Goal: Use online tool/utility: Use online tool/utility

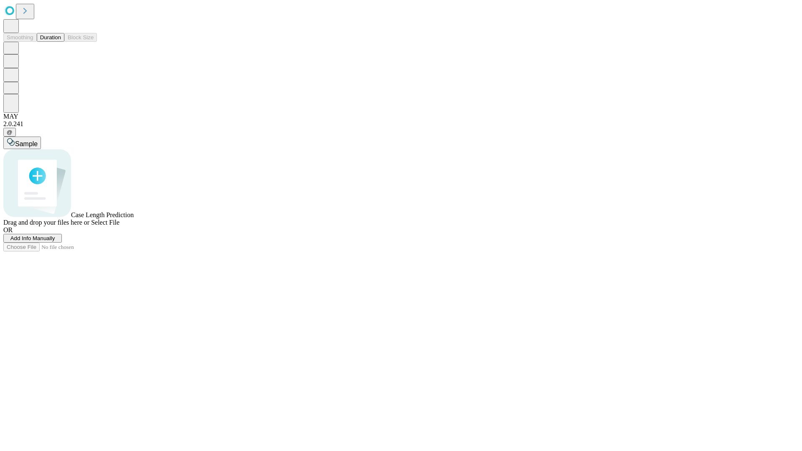
click at [61, 42] on button "Duration" at bounding box center [51, 37] width 28 height 9
click at [38, 140] on span "Sample" at bounding box center [26, 143] width 23 height 7
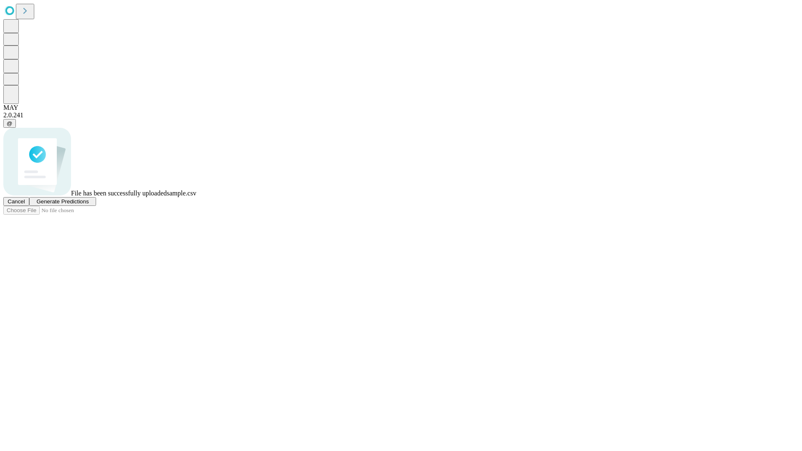
click at [89, 205] on span "Generate Predictions" at bounding box center [62, 201] width 52 height 6
